Goal: Navigation & Orientation: Find specific page/section

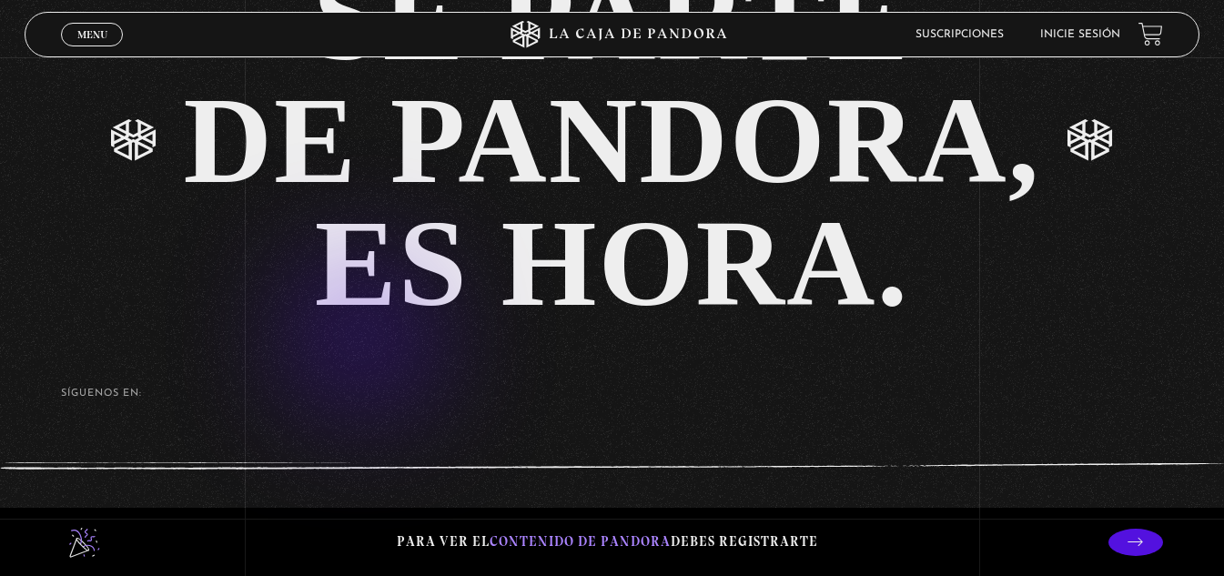
scroll to position [3787, 0]
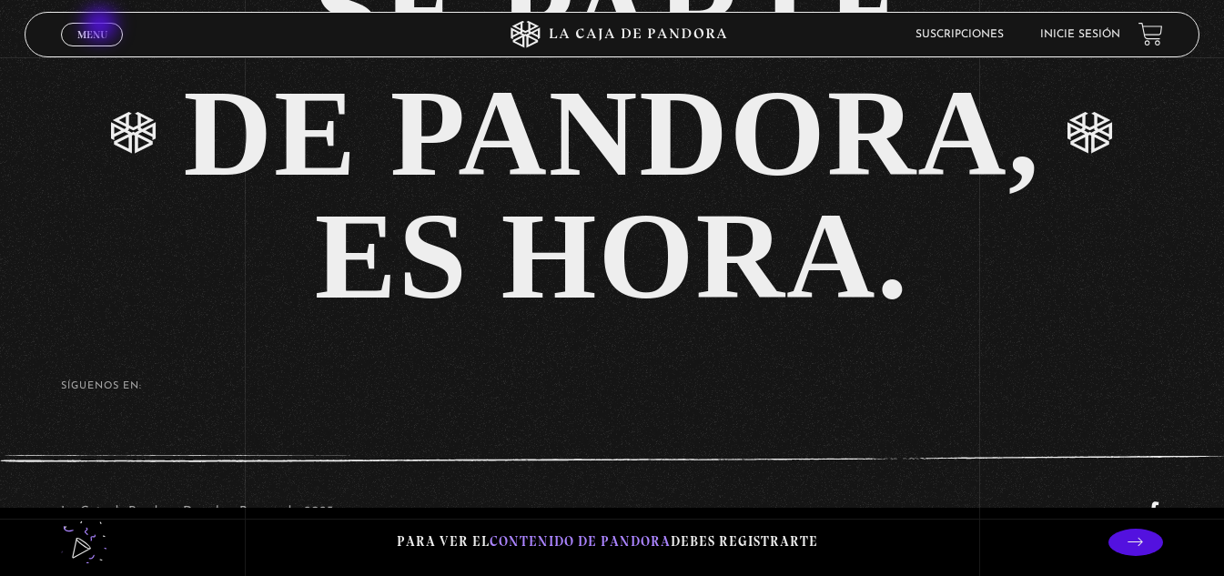
click at [100, 26] on link "Menu Cerrar" at bounding box center [92, 35] width 62 height 24
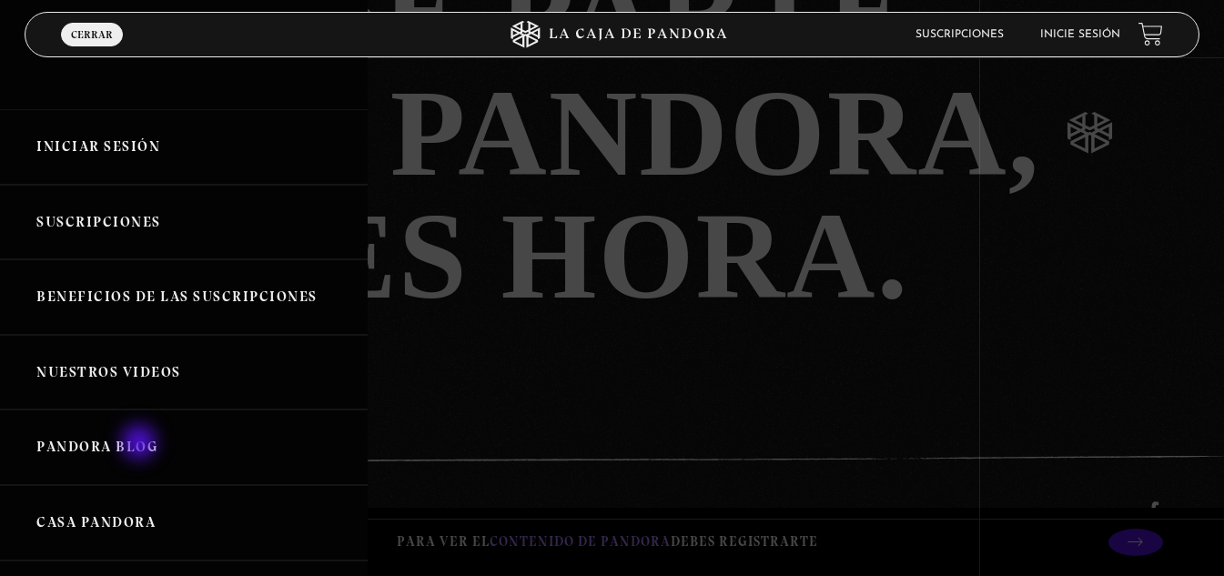
click at [141, 444] on link "Pandora Blog" at bounding box center [184, 447] width 368 height 76
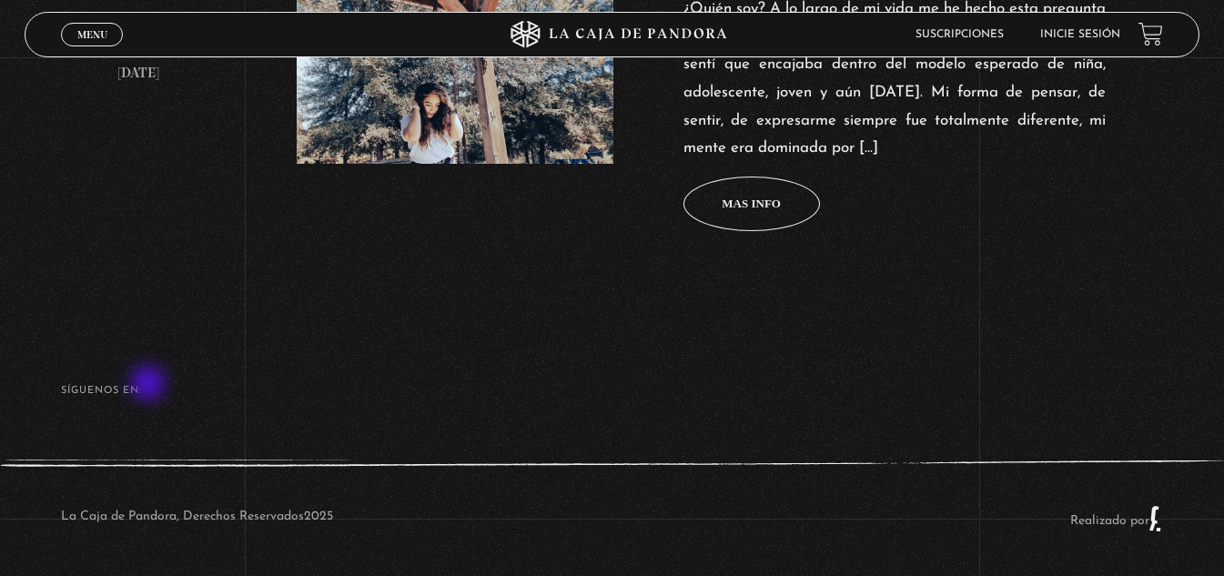
scroll to position [919, 0]
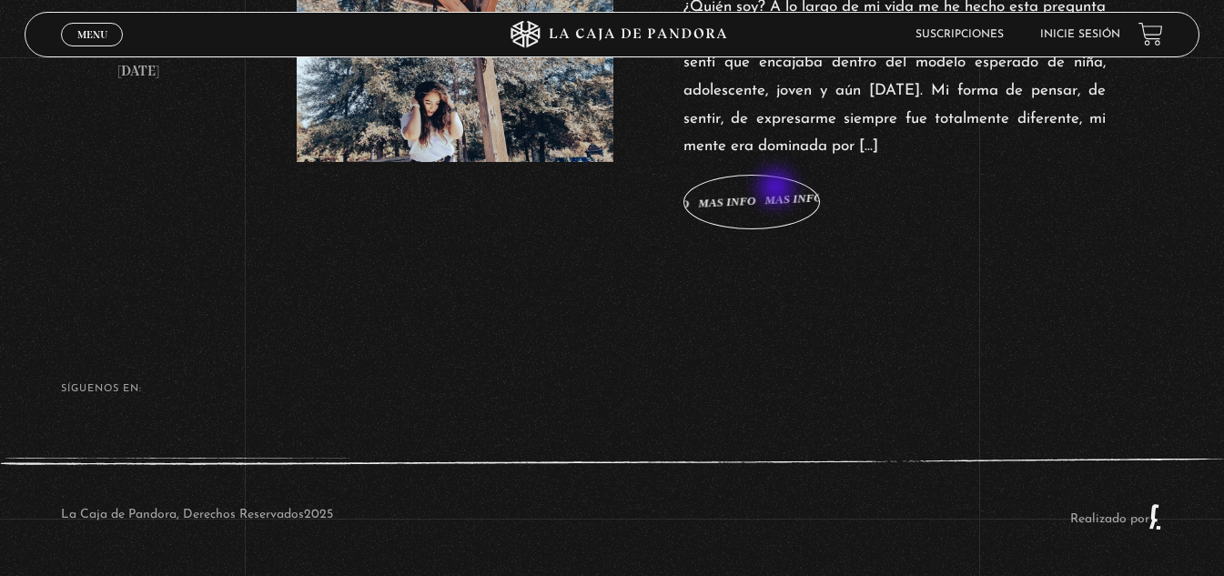
click at [778, 189] on span "Mas info Mas info Mas info Mas info Mas info" at bounding box center [751, 202] width 136 height 55
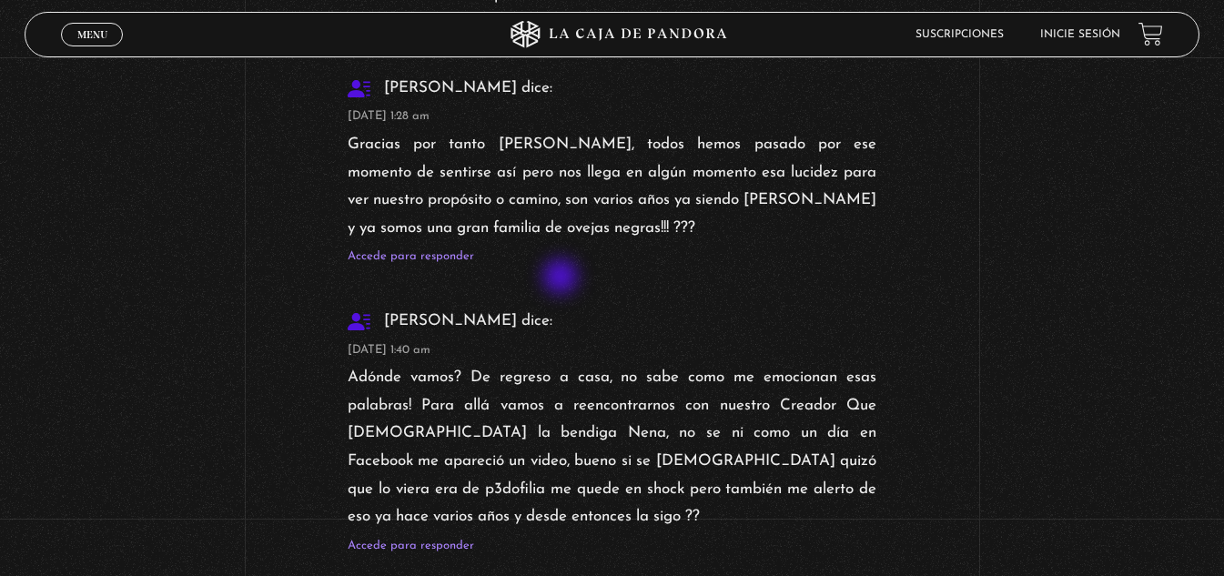
scroll to position [10462, 0]
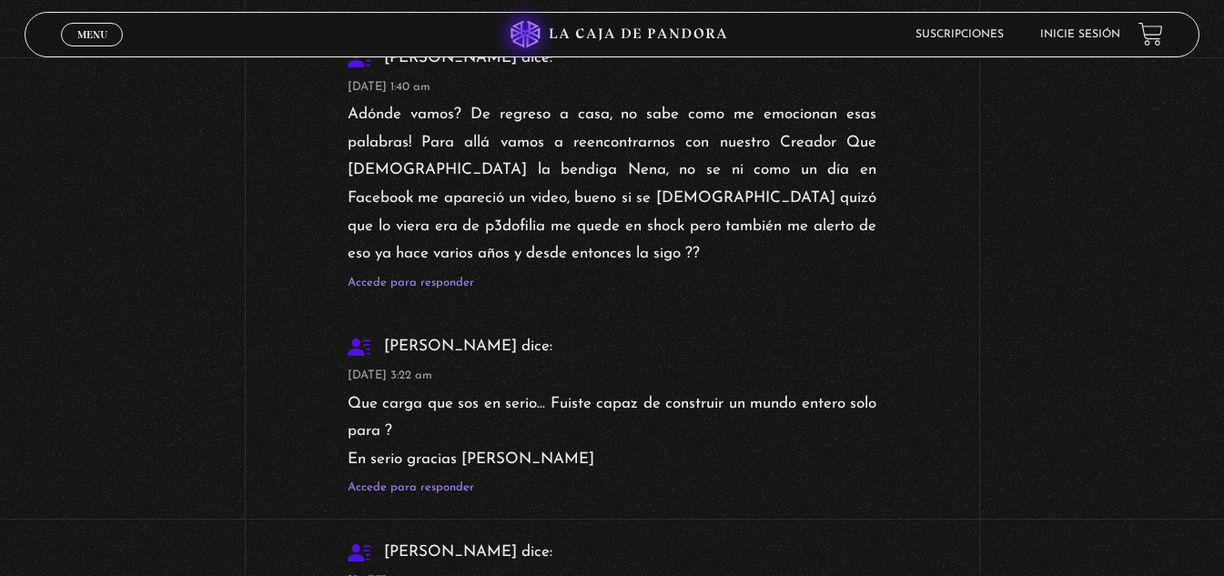
click at [527, 36] on icon at bounding box center [524, 34] width 29 height 27
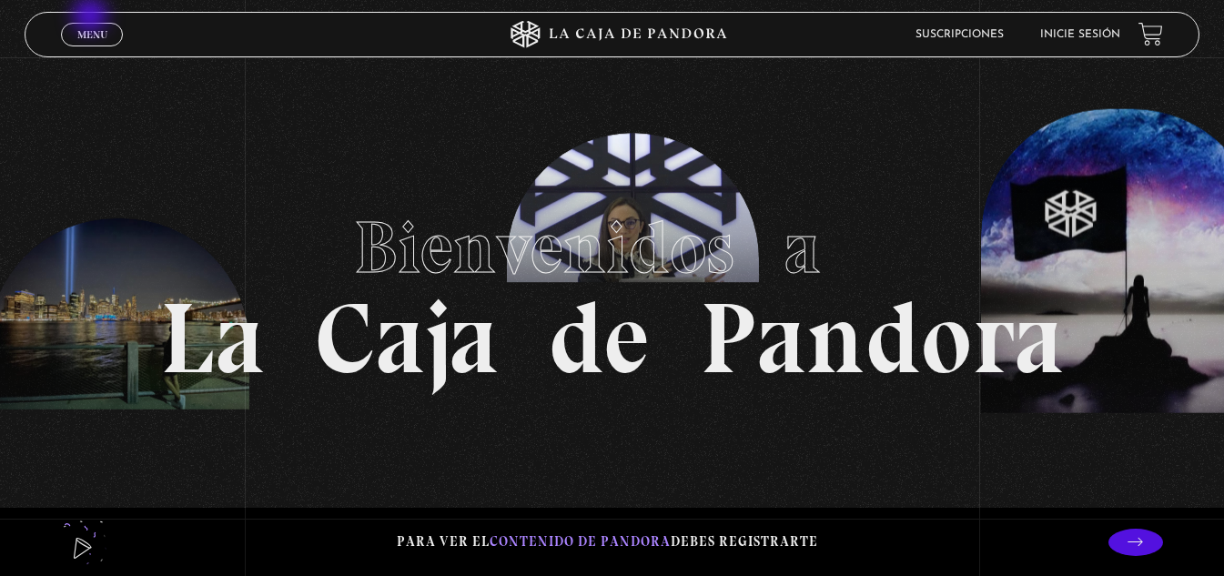
click at [92, 17] on div "Menu Cerrar" at bounding box center [245, 35] width 368 height 44
click at [99, 36] on span "Menu" at bounding box center [92, 34] width 30 height 11
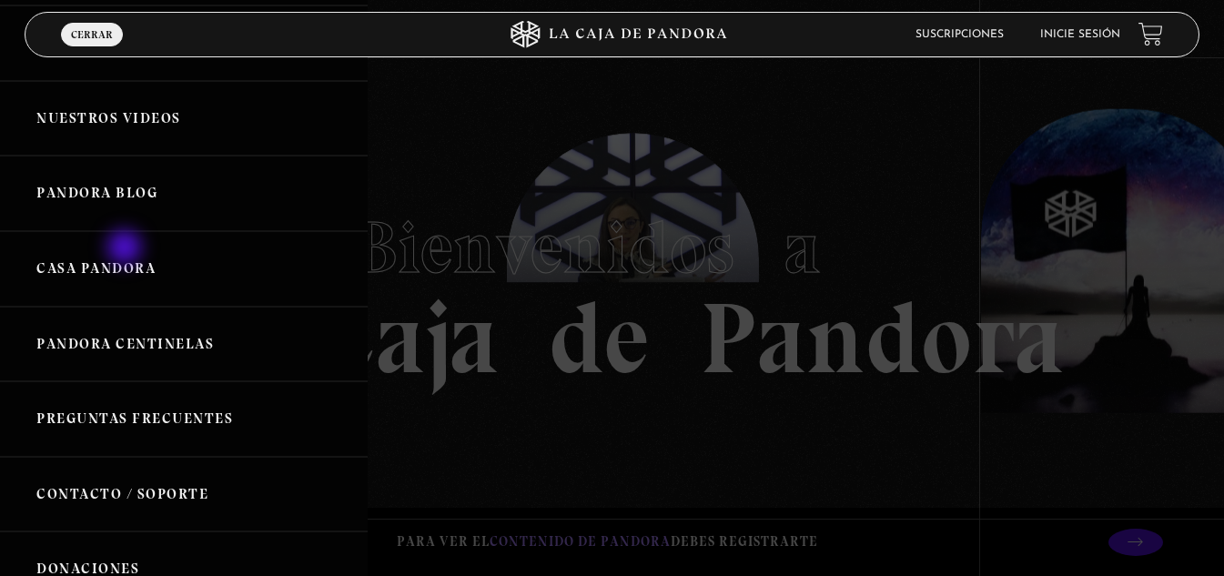
scroll to position [273, 0]
